Goal: Task Accomplishment & Management: Complete application form

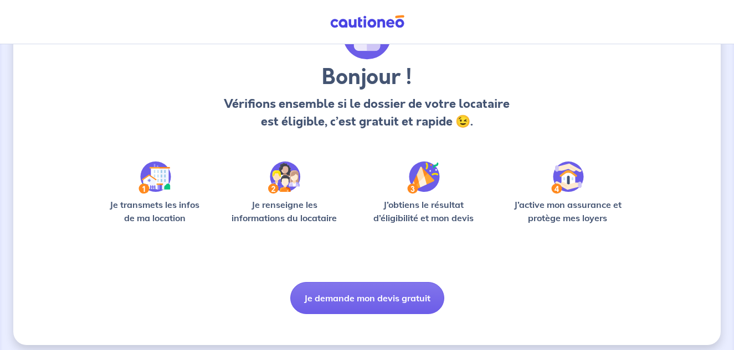
scroll to position [81, 0]
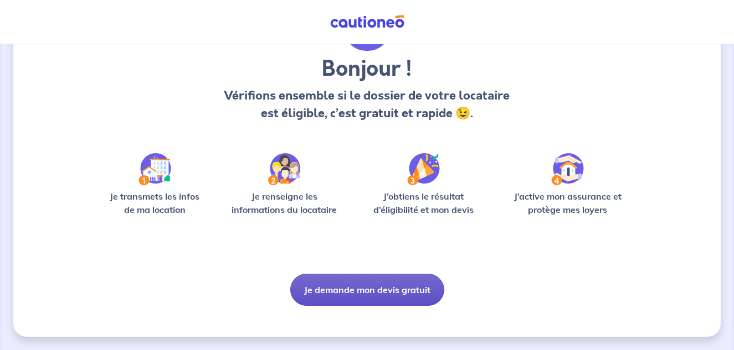
click at [389, 297] on button "Je demande mon devis gratuit" at bounding box center [367, 290] width 154 height 32
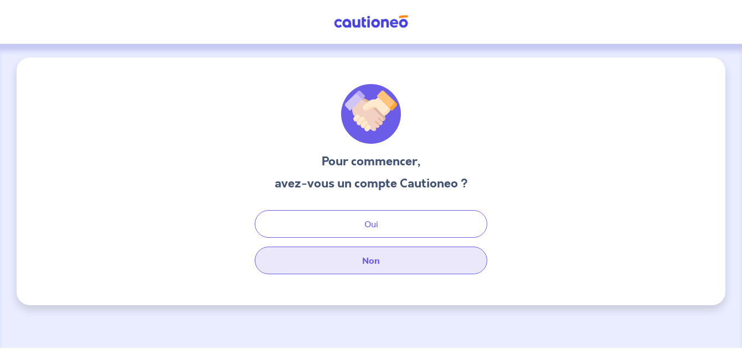
click at [374, 265] on button "Non" at bounding box center [371, 261] width 233 height 28
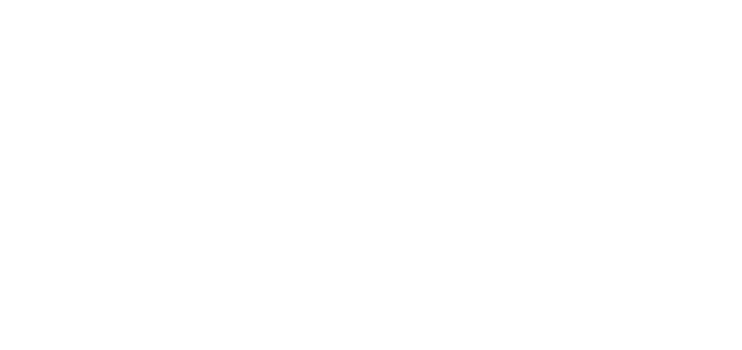
select select "FR"
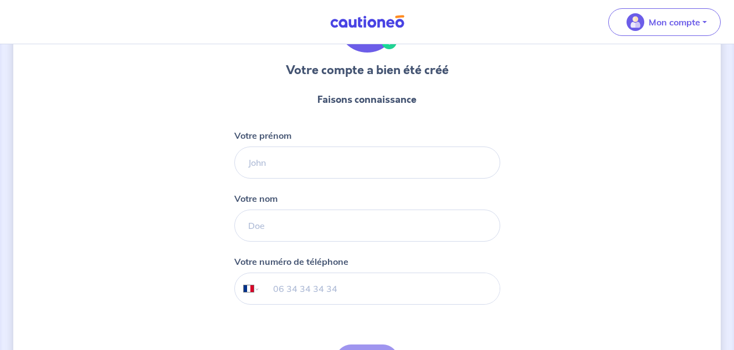
scroll to position [111, 0]
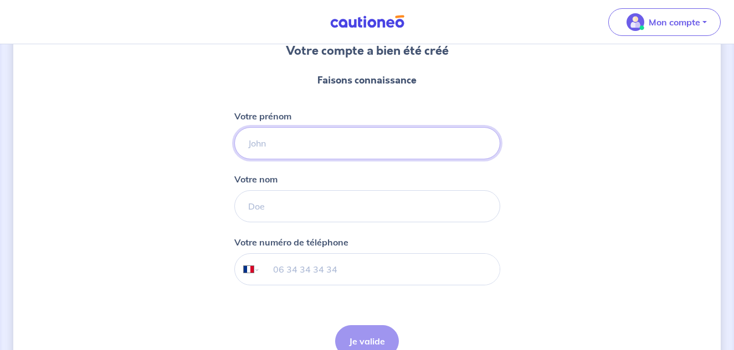
click at [276, 148] on input "Votre prénom" at bounding box center [367, 143] width 266 height 32
type input "[PERSON_NAME]"
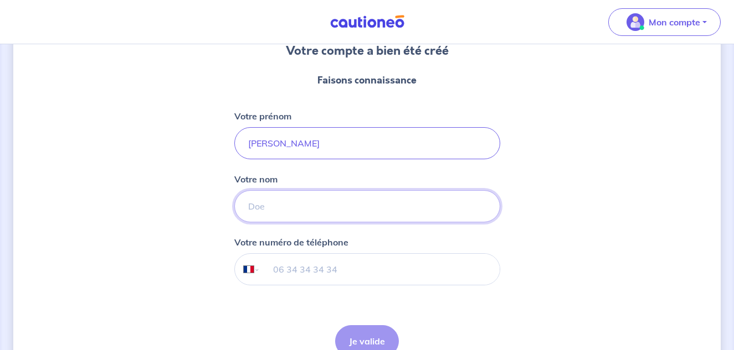
click at [269, 203] on input "Votre nom" at bounding box center [367, 206] width 266 height 32
type input "Le Floch"
click at [187, 207] on div "Votre compte a bien été créé Faisons connaissance Votre prénom [PERSON_NAME] Vo…" at bounding box center [366, 172] width 707 height 451
drag, startPoint x: 288, startPoint y: 273, endPoint x: 368, endPoint y: 270, distance: 79.2
click at [294, 271] on input "tel" at bounding box center [379, 269] width 239 height 31
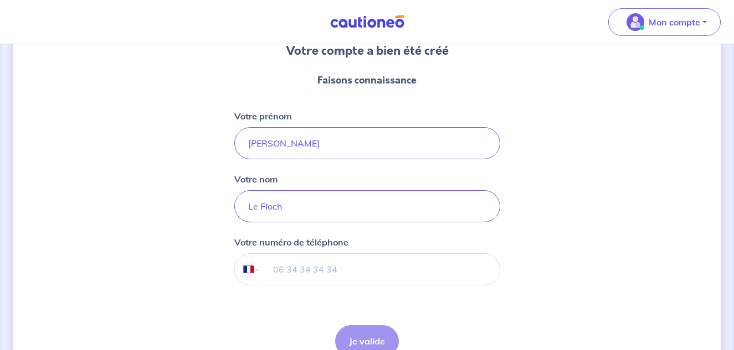
type input "06 51 03 35 30"
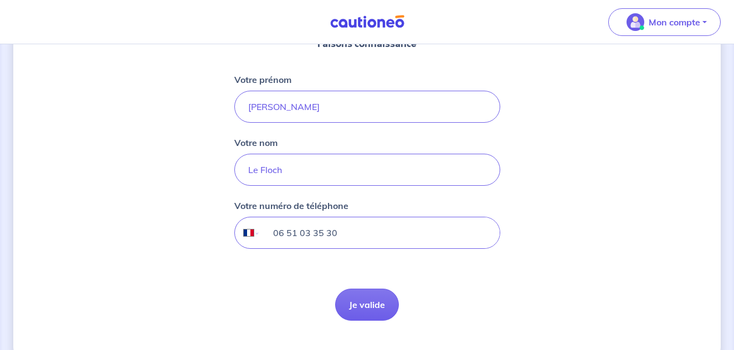
scroll to position [166, 0]
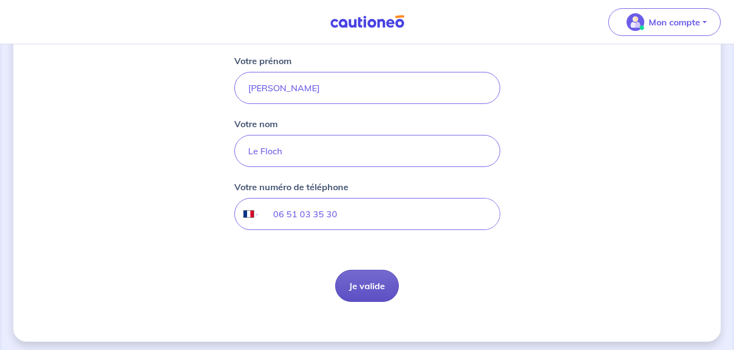
click at [367, 283] on button "Je valide" at bounding box center [367, 286] width 64 height 32
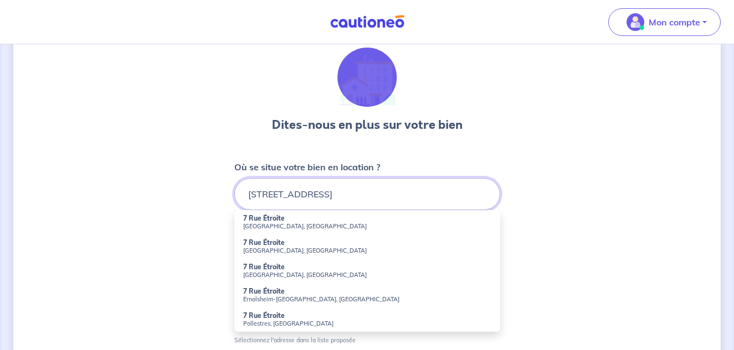
scroll to position [55, 0]
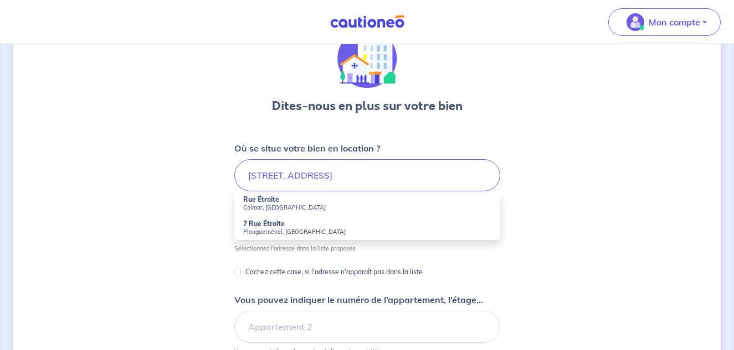
click at [283, 231] on small "Plouguernével, [GEOGRAPHIC_DATA]" at bounding box center [367, 232] width 248 height 8
type input "[STREET_ADDRESS]"
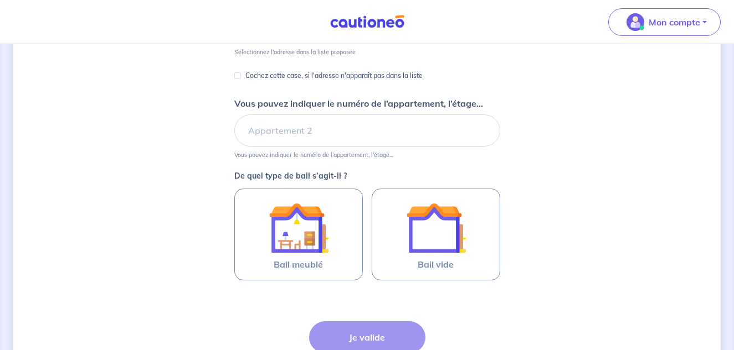
scroll to position [221, 0]
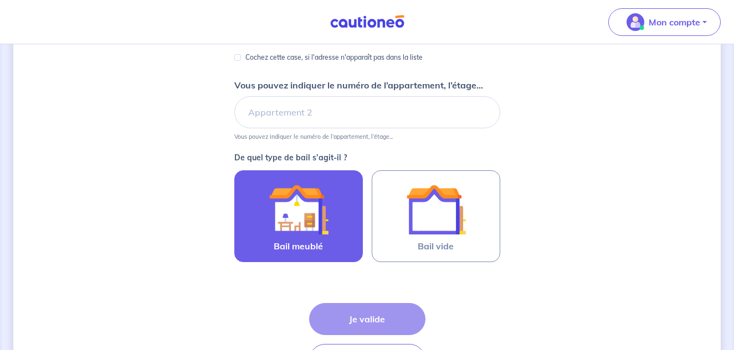
click at [297, 216] on img at bounding box center [299, 210] width 60 height 60
click at [0, 0] on input "Bail meublé" at bounding box center [0, 0] width 0 height 0
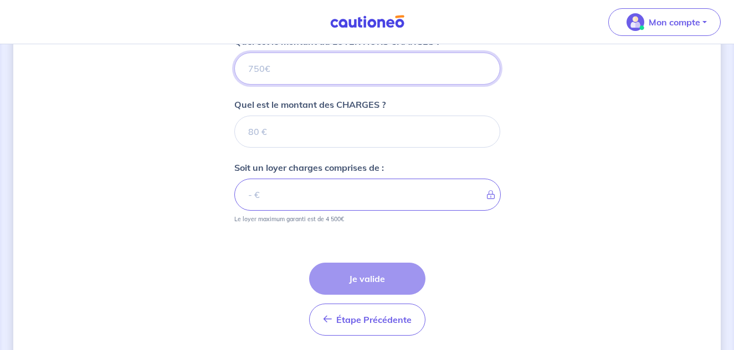
scroll to position [448, 0]
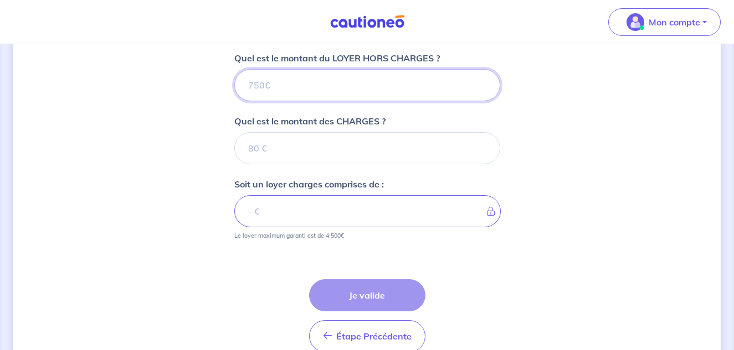
drag, startPoint x: 262, startPoint y: 84, endPoint x: 250, endPoint y: 84, distance: 12.2
click at [250, 84] on input "Quel est le montant du LOYER HORS CHARGES ?" at bounding box center [367, 85] width 266 height 32
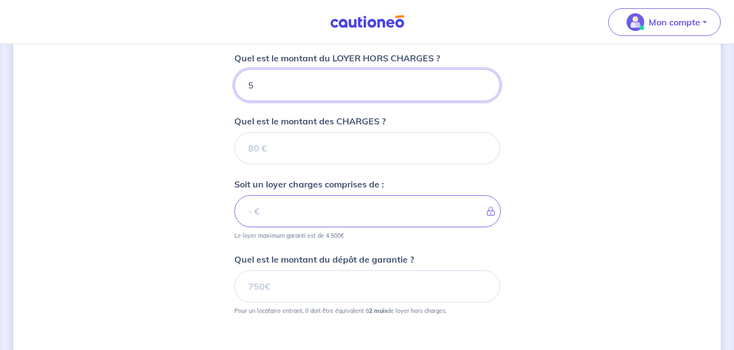
type input "55"
type input "550"
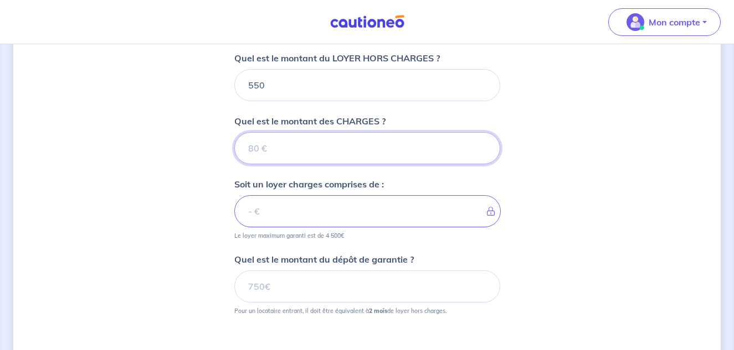
click at [256, 152] on input "Quel est le montant des CHARGES ?" at bounding box center [367, 148] width 266 height 32
type input "15"
type input "565"
type input "15"
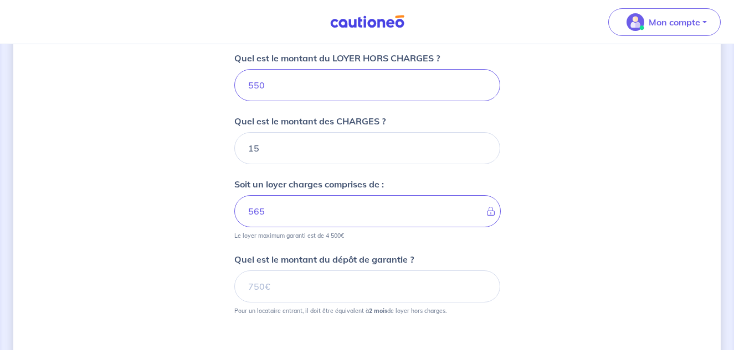
click at [473, 251] on form "Où se situe votre bien en location ? [STREET_ADDRESS] Sélectionnez l'adresse da…" at bounding box center [367, 93] width 266 height 688
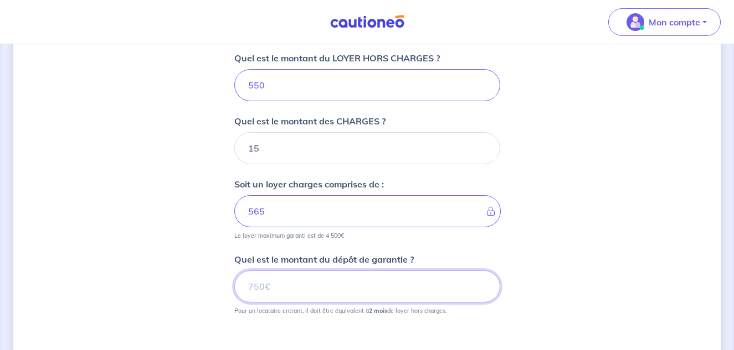
click at [265, 291] on input "Quel est le montant du dépôt de garantie ?" at bounding box center [367, 287] width 266 height 32
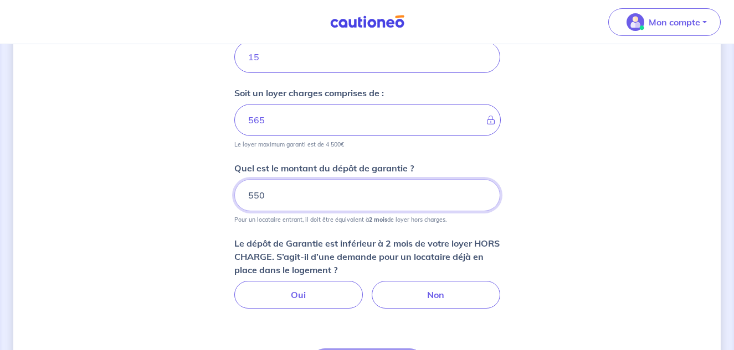
scroll to position [559, 0]
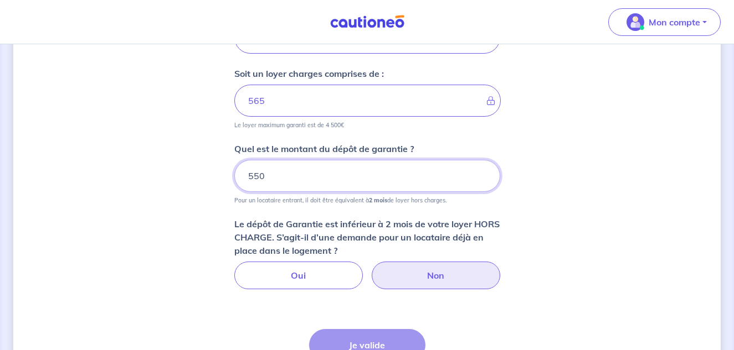
type input "550"
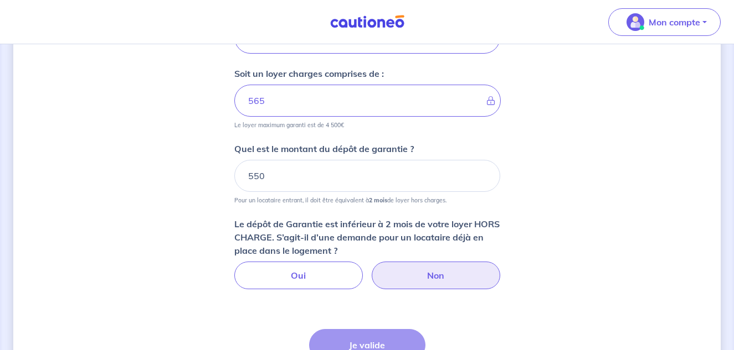
drag, startPoint x: 450, startPoint y: 279, endPoint x: 460, endPoint y: 271, distance: 12.6
click at [450, 277] on label "Non" at bounding box center [435, 276] width 128 height 28
click at [370, 269] on input "Non" at bounding box center [366, 265] width 7 height 7
radio input "true"
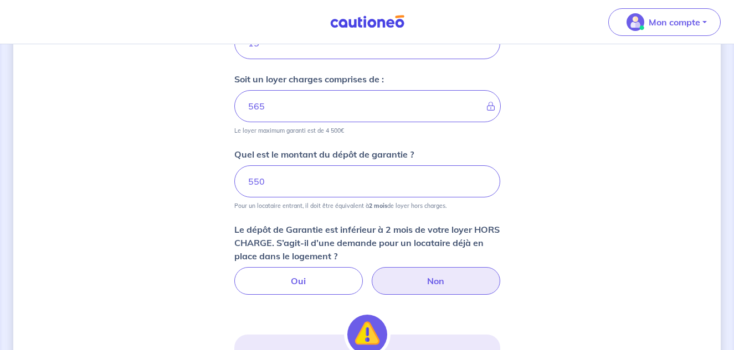
scroll to position [503, 0]
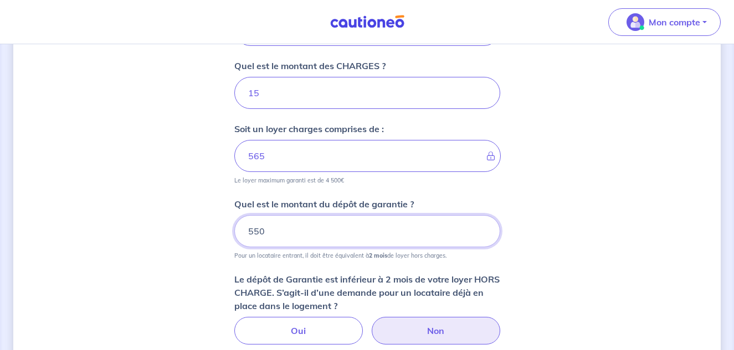
click at [273, 231] on input "550" at bounding box center [367, 231] width 266 height 32
type input "5"
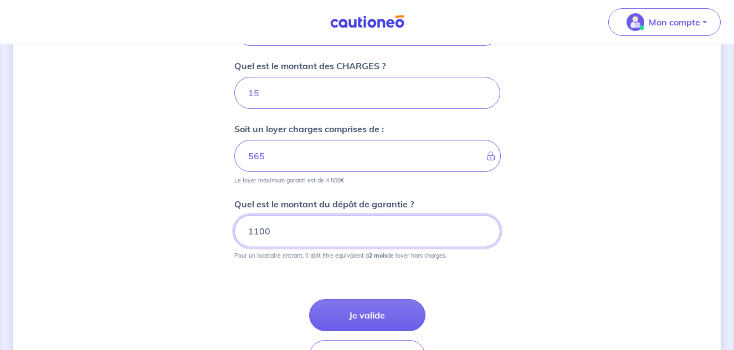
type input "1100"
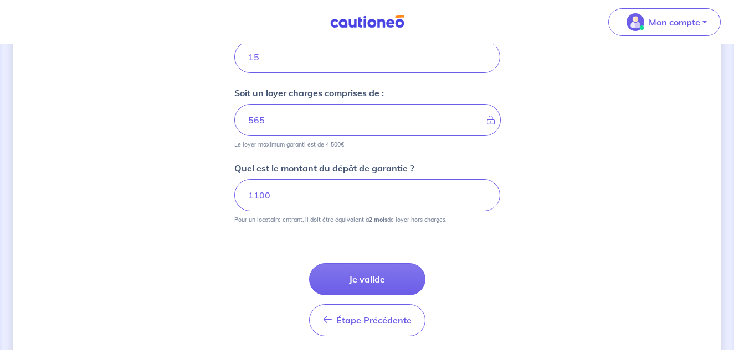
scroll to position [579, 0]
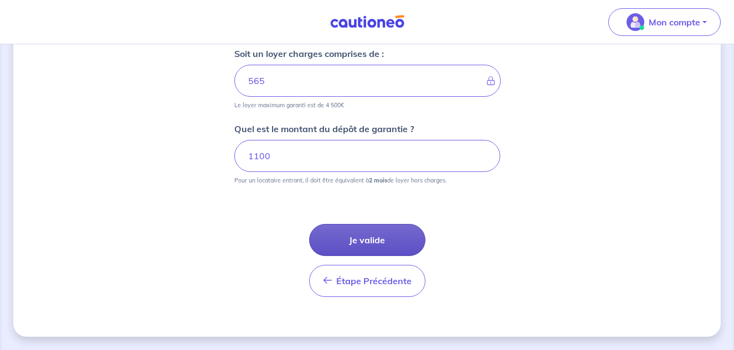
click at [363, 239] on button "Je valide" at bounding box center [367, 240] width 116 height 32
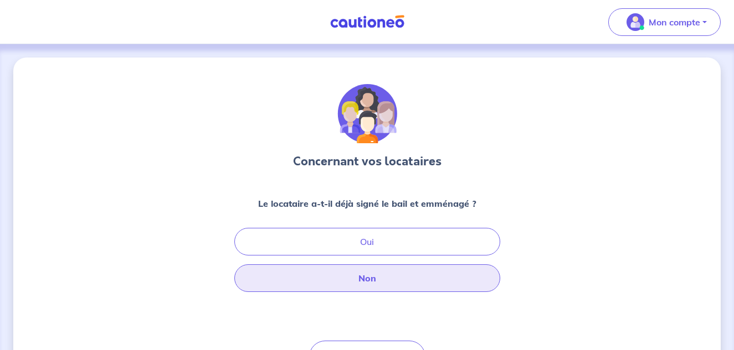
click at [391, 283] on button "Non" at bounding box center [367, 279] width 266 height 28
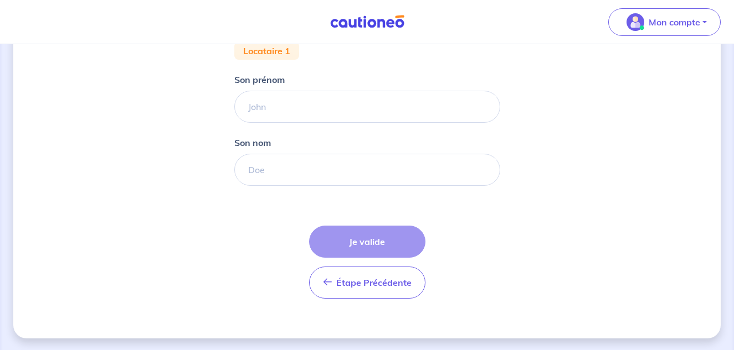
scroll to position [228, 0]
click at [556, 232] on div "Concernant vos locataires 💡 Pour info : nous acceptons les personnes seules, le…" at bounding box center [366, 83] width 707 height 507
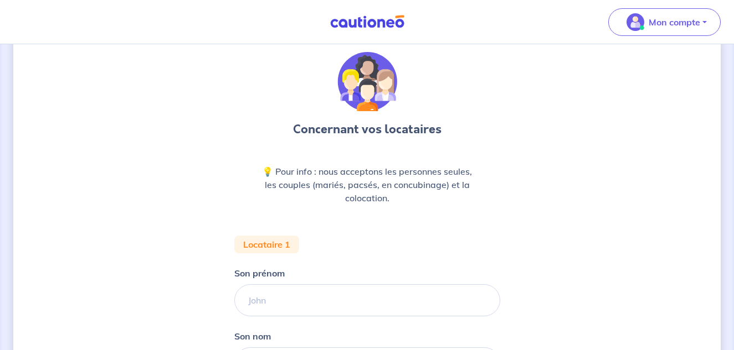
scroll to position [6, 0]
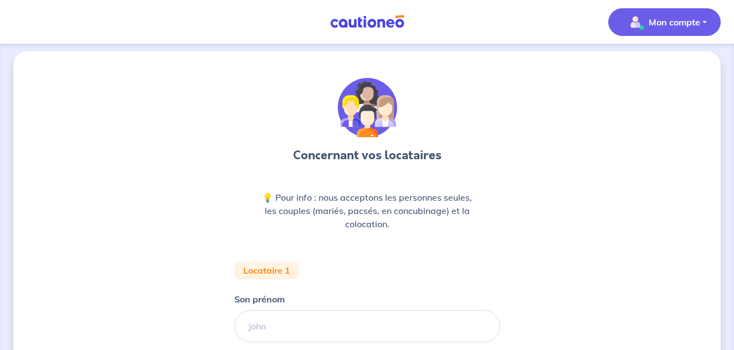
click at [707, 19] on button "Mon compte" at bounding box center [664, 22] width 112 height 28
click at [708, 19] on button "Mon compte" at bounding box center [664, 22] width 112 height 28
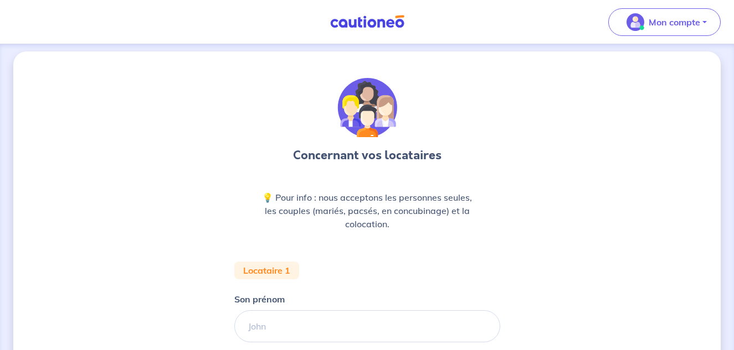
scroll to position [0, 0]
